Goal: Find specific page/section: Find specific page/section

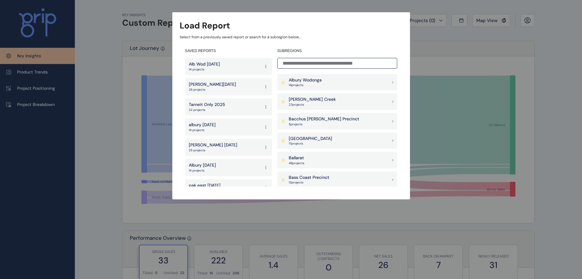
click at [333, 65] on input at bounding box center [338, 63] width 120 height 11
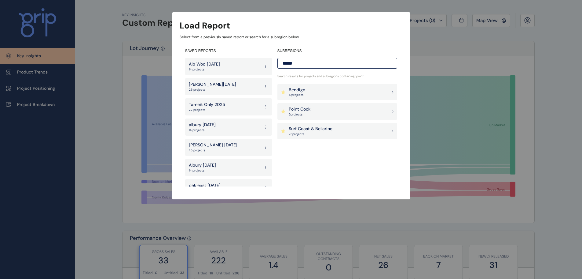
type input "*****"
click at [327, 114] on div "Point Cook 5 project s" at bounding box center [338, 111] width 120 height 17
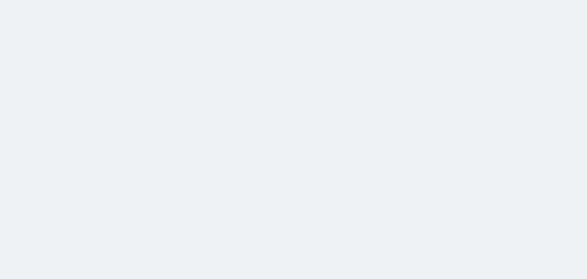
click at [145, 68] on html at bounding box center [293, 139] width 587 height 279
